Goal: Navigation & Orientation: Find specific page/section

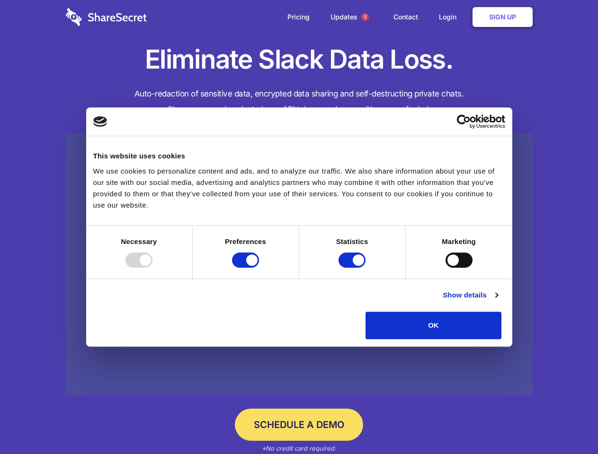
click at [152, 268] on div at bounding box center [138, 260] width 27 height 15
click at [259, 268] on input "Preferences" at bounding box center [245, 260] width 27 height 15
checkbox input "false"
click at [353, 268] on input "Statistics" at bounding box center [351, 260] width 27 height 15
checkbox input "false"
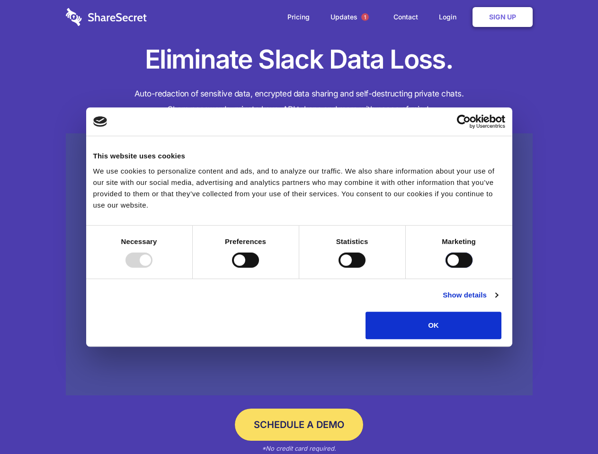
click at [445, 268] on input "Marketing" at bounding box center [458, 260] width 27 height 15
checkbox input "true"
click at [497, 301] on link "Show details" at bounding box center [470, 295] width 55 height 11
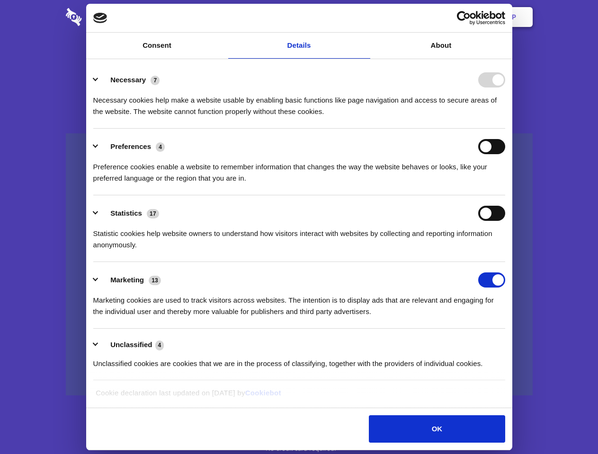
click at [505, 129] on li "Necessary 7 Necessary cookies help make a website usable by enabling basic func…" at bounding box center [299, 95] width 412 height 67
click at [364, 17] on span "1" at bounding box center [365, 17] width 8 height 8
